Goal: Transaction & Acquisition: Obtain resource

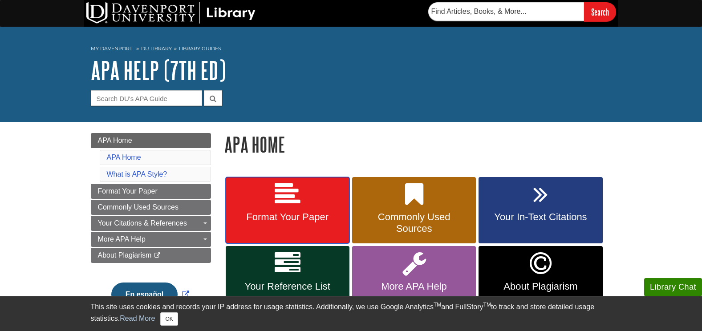
click at [281, 198] on icon at bounding box center [288, 195] width 26 height 26
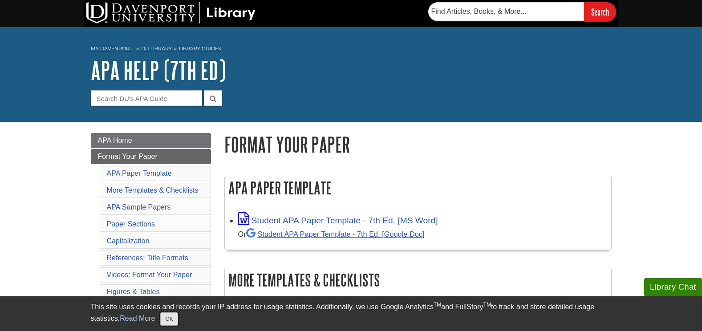
click at [174, 322] on button "OK" at bounding box center [168, 319] width 17 height 13
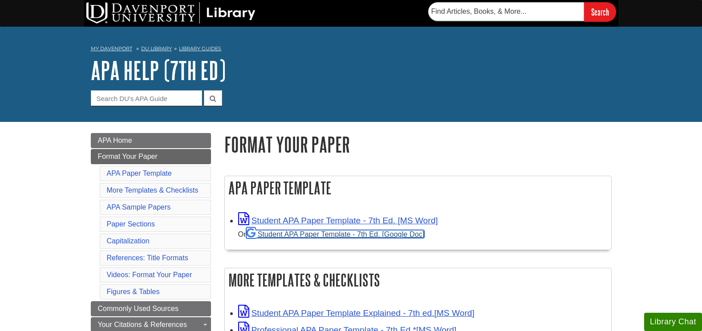
click at [294, 235] on link "Student APA Paper Template - 7th Ed. [Google Doc]" at bounding box center [335, 234] width 179 height 8
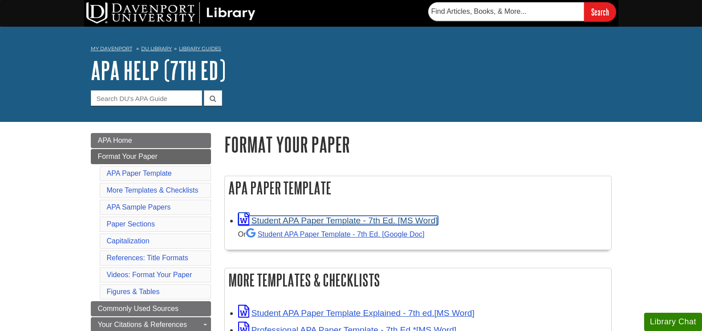
click at [269, 221] on link "Student APA Paper Template - 7th Ed. [MS Word]" at bounding box center [338, 220] width 200 height 9
